Goal: Task Accomplishment & Management: Manage account settings

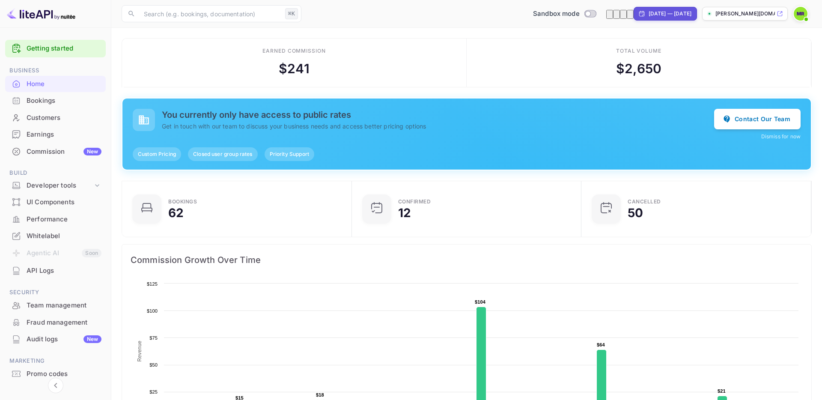
click at [798, 15] on img at bounding box center [801, 14] width 14 height 14
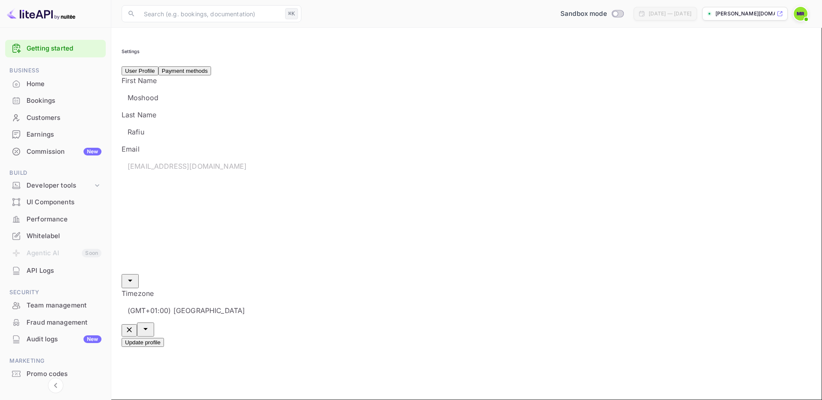
click at [211, 75] on button "Payment methods" at bounding box center [184, 70] width 53 height 9
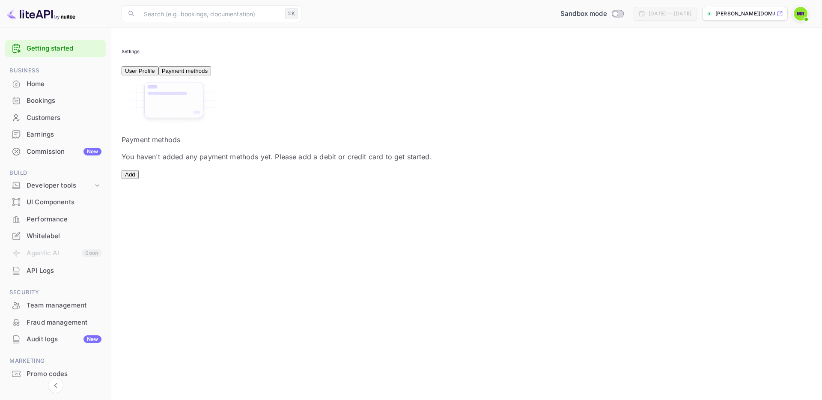
click at [158, 75] on button "User Profile" at bounding box center [140, 70] width 37 height 9
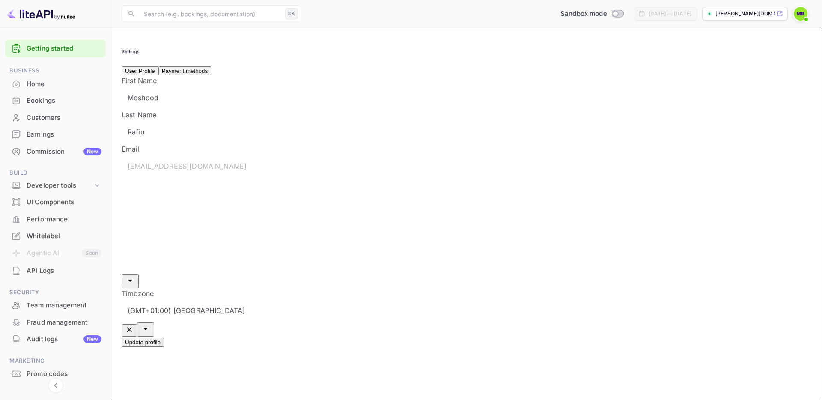
click at [55, 149] on div "Commission New" at bounding box center [64, 152] width 75 height 10
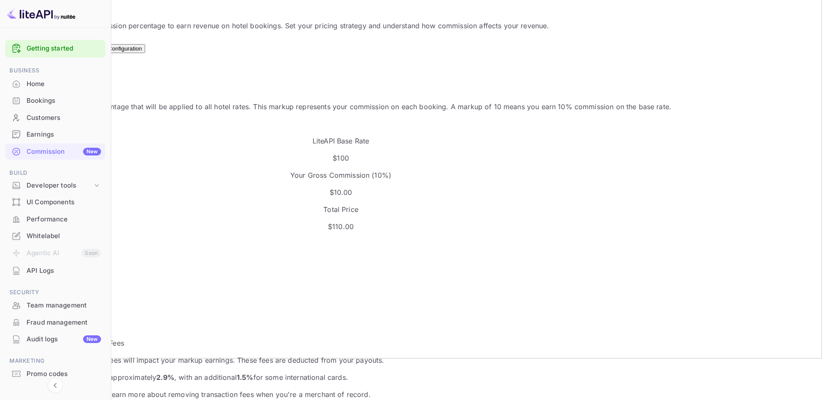
scroll to position [43, 0]
click at [159, 254] on input "10" at bounding box center [343, 266] width 667 height 24
click at [362, 237] on div "Markup Percentage 10 % ​ Update Markup" at bounding box center [340, 274] width 661 height 75
click at [410, 237] on div "Markup Percentage 10 % ​ Update Markup" at bounding box center [340, 274] width 661 height 75
click at [722, 41] on div "Configuration Optimizations New Test Configuration" at bounding box center [411, 43] width 802 height 15
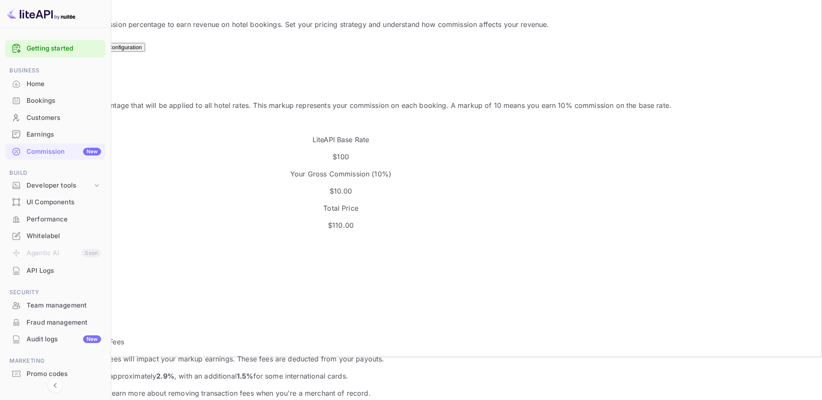
click at [154, 254] on input "10" at bounding box center [343, 266] width 667 height 24
click at [56, 304] on button "Update Markup" at bounding box center [33, 308] width 46 height 9
click at [171, 254] on input "0" at bounding box center [343, 266] width 667 height 24
type input "10"
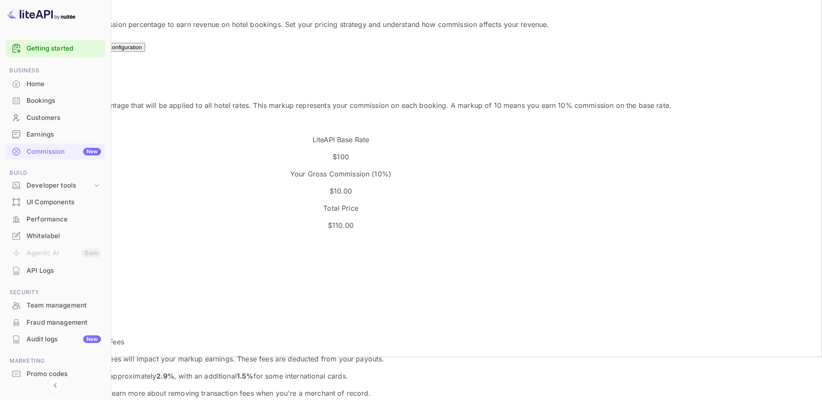
click at [312, 237] on div "Markup Percentage 10 % ​ Update Markup" at bounding box center [340, 274] width 661 height 75
click at [56, 304] on button "Update Markup" at bounding box center [33, 308] width 46 height 9
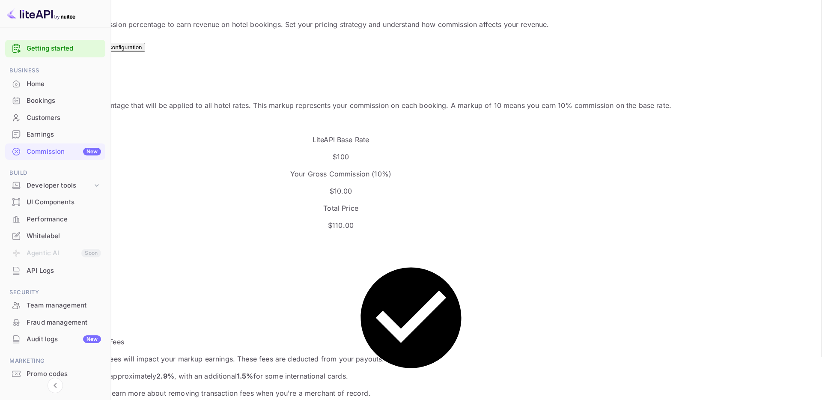
click at [358, 237] on div "Markup Percentage 10 % ​ Update Markup" at bounding box center [340, 274] width 661 height 75
